Goal: Transaction & Acquisition: Purchase product/service

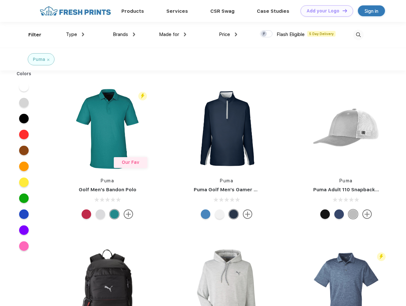
click at [325, 11] on link "Add your Logo Design Tool" at bounding box center [327, 10] width 53 height 11
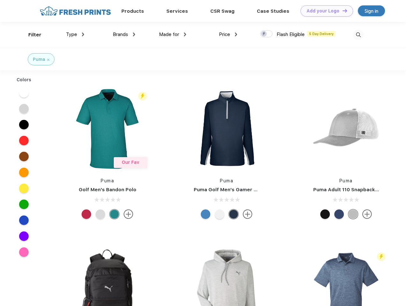
click at [0, 0] on div "Design Tool" at bounding box center [0, 0] width 0 height 0
click at [342, 11] on link "Add your Logo Design Tool" at bounding box center [327, 10] width 53 height 11
click at [31, 35] on div "Filter" at bounding box center [34, 34] width 13 height 7
click at [75, 34] on span "Type" at bounding box center [71, 35] width 11 height 6
click at [124, 34] on span "Brands" at bounding box center [120, 35] width 15 height 6
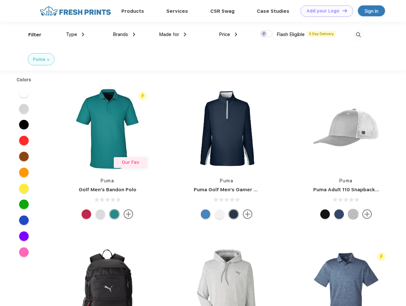
click at [173, 34] on span "Made for" at bounding box center [169, 35] width 20 height 6
click at [228, 34] on span "Price" at bounding box center [224, 35] width 11 height 6
click at [267, 34] on div at bounding box center [266, 33] width 12 height 7
click at [264, 34] on input "checkbox" at bounding box center [262, 32] width 4 height 4
click at [358, 35] on img at bounding box center [358, 35] width 11 height 11
